Goal: Find specific page/section: Find specific page/section

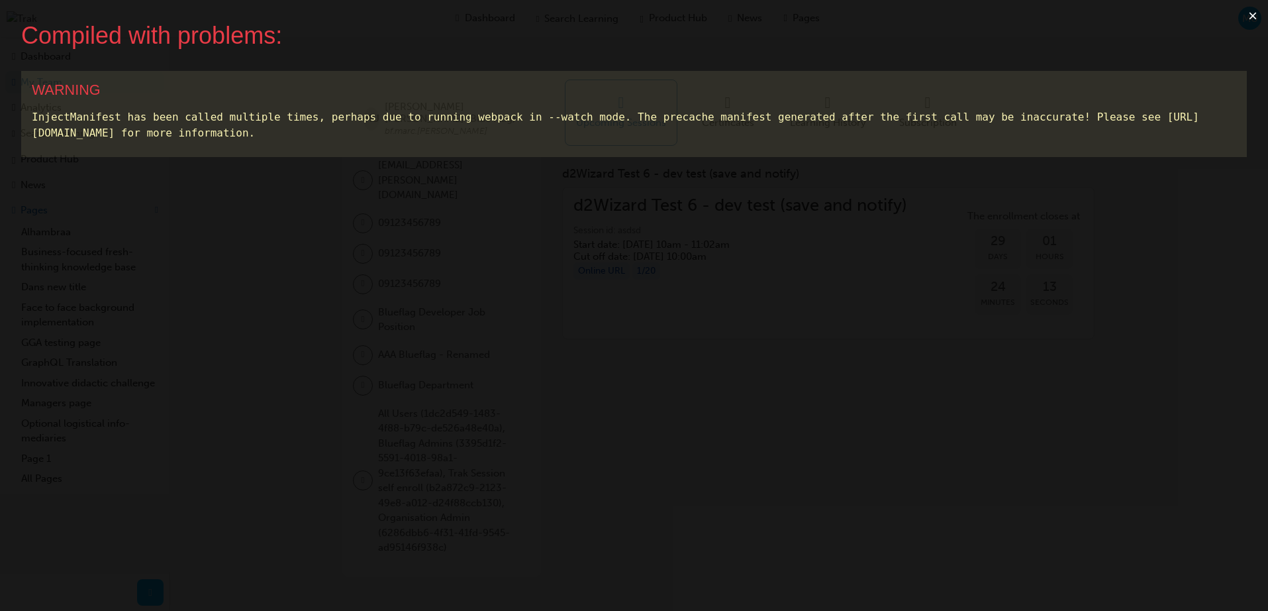
drag, startPoint x: 1247, startPoint y: 15, endPoint x: 1240, endPoint y: 16, distance: 6.8
click at [1240, 16] on button "×" at bounding box center [1253, 16] width 30 height 32
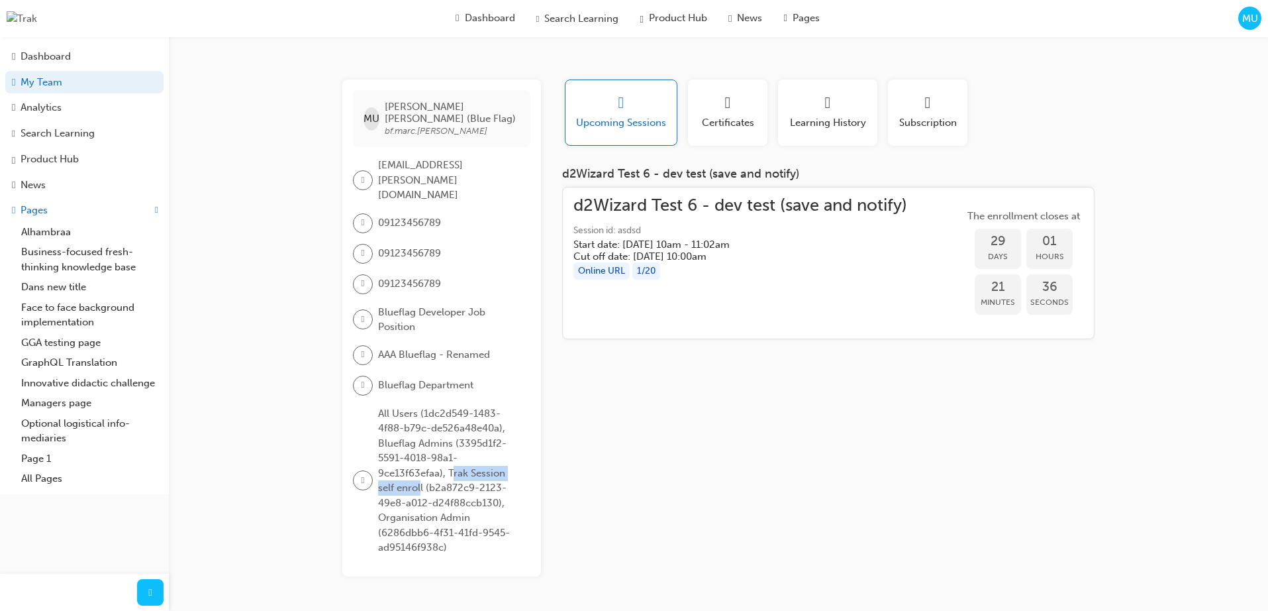
drag, startPoint x: 421, startPoint y: 452, endPoint x: 450, endPoint y: 437, distance: 32.9
click at [450, 437] on span "All Users (1dc2d549-1483-4f88-b79c-de526a48e40a), Blueflag Admins (3395d1f2-559…" at bounding box center [449, 480] width 142 height 149
drag, startPoint x: 419, startPoint y: 285, endPoint x: 381, endPoint y: 268, distance: 41.2
click at [381, 305] on span "Blueflag Developer Job Position" at bounding box center [449, 320] width 142 height 30
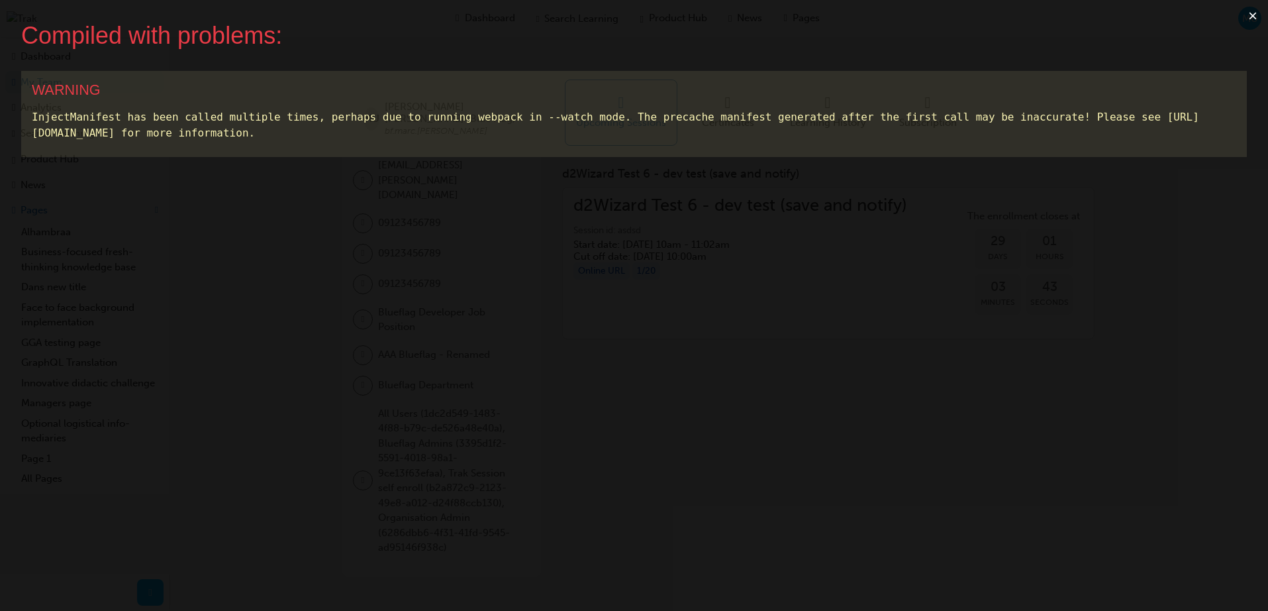
click at [1251, 17] on button "×" at bounding box center [1253, 16] width 30 height 32
